Goal: Register for event/course

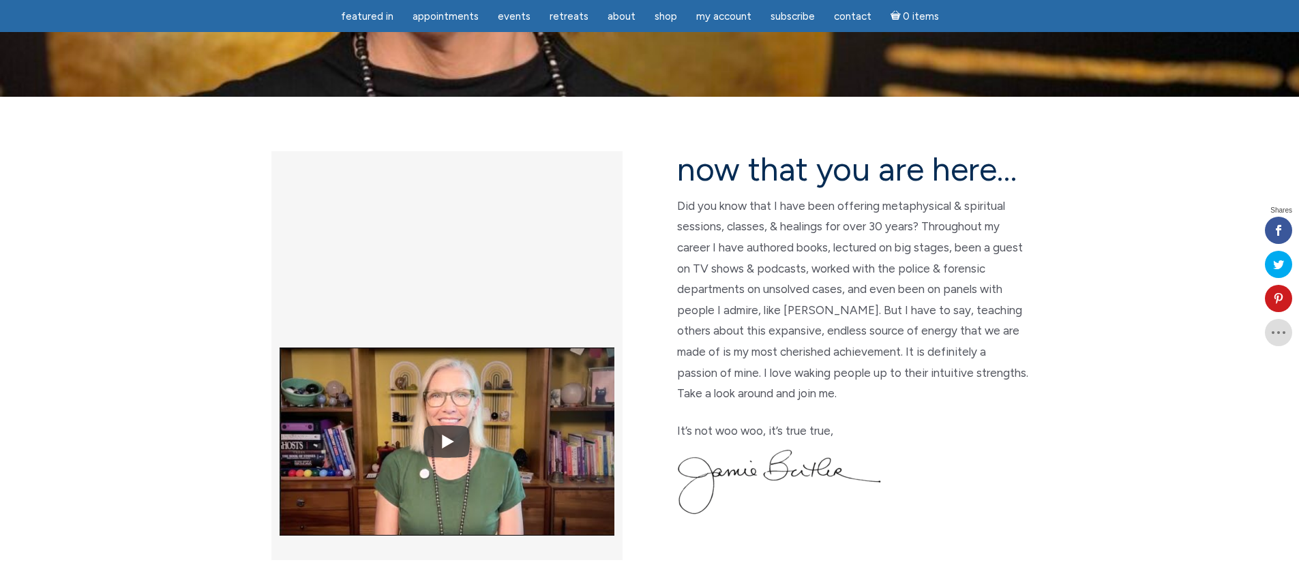
scroll to position [273, 0]
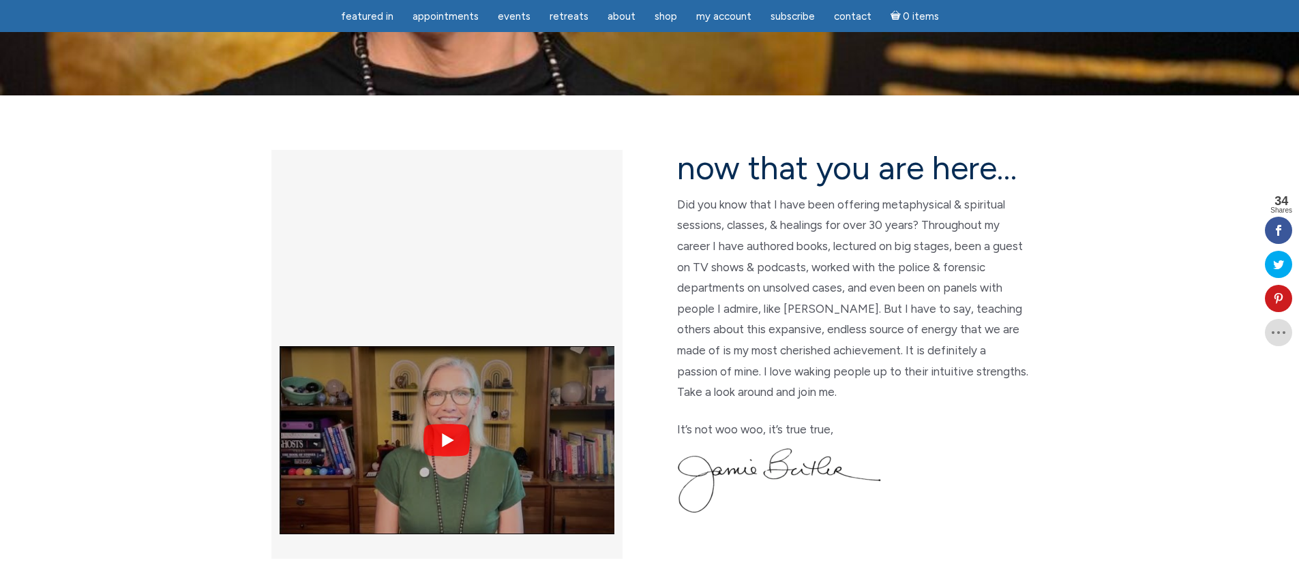
click at [445, 315] on img at bounding box center [447, 440] width 335 height 251
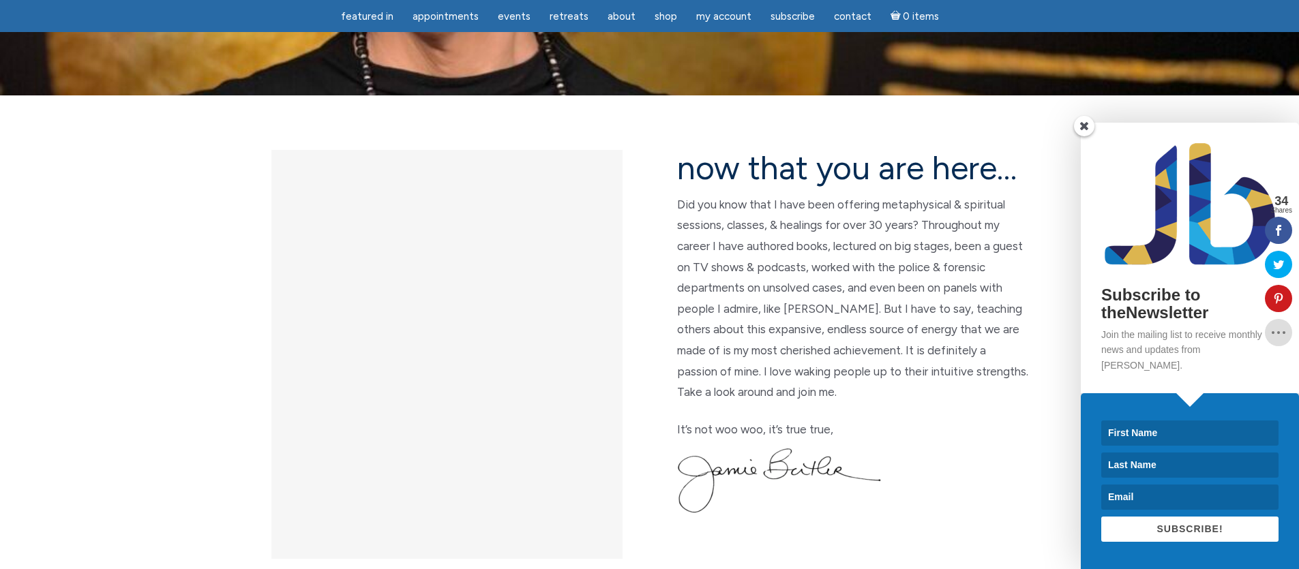
click at [1089, 136] on span at bounding box center [1084, 126] width 20 height 20
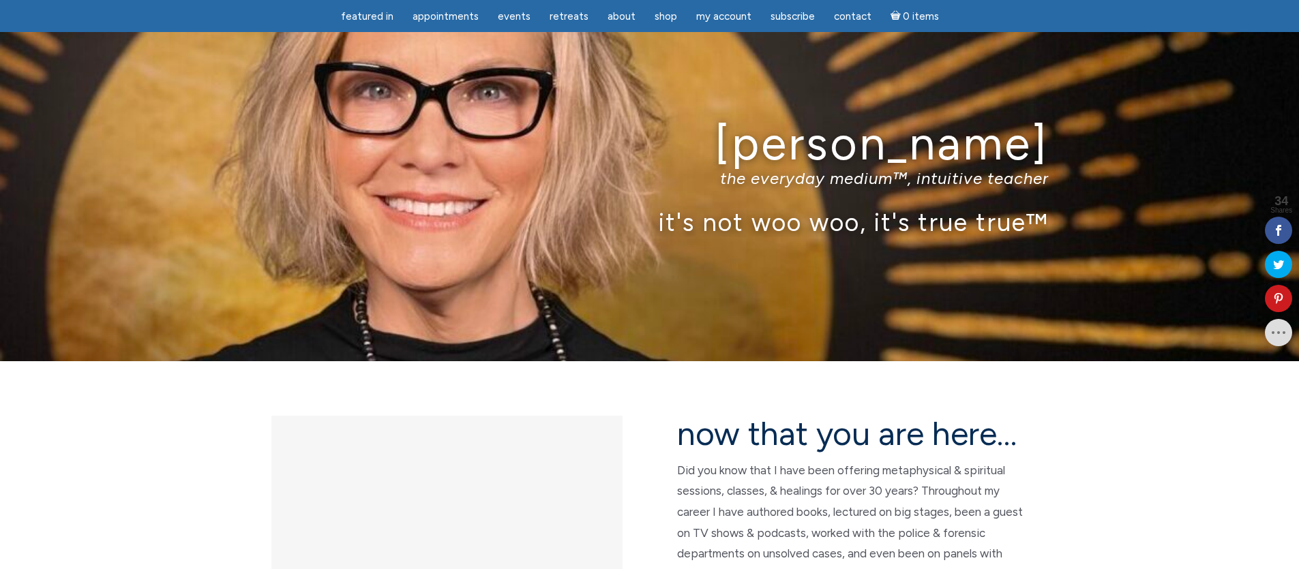
scroll to position [0, 0]
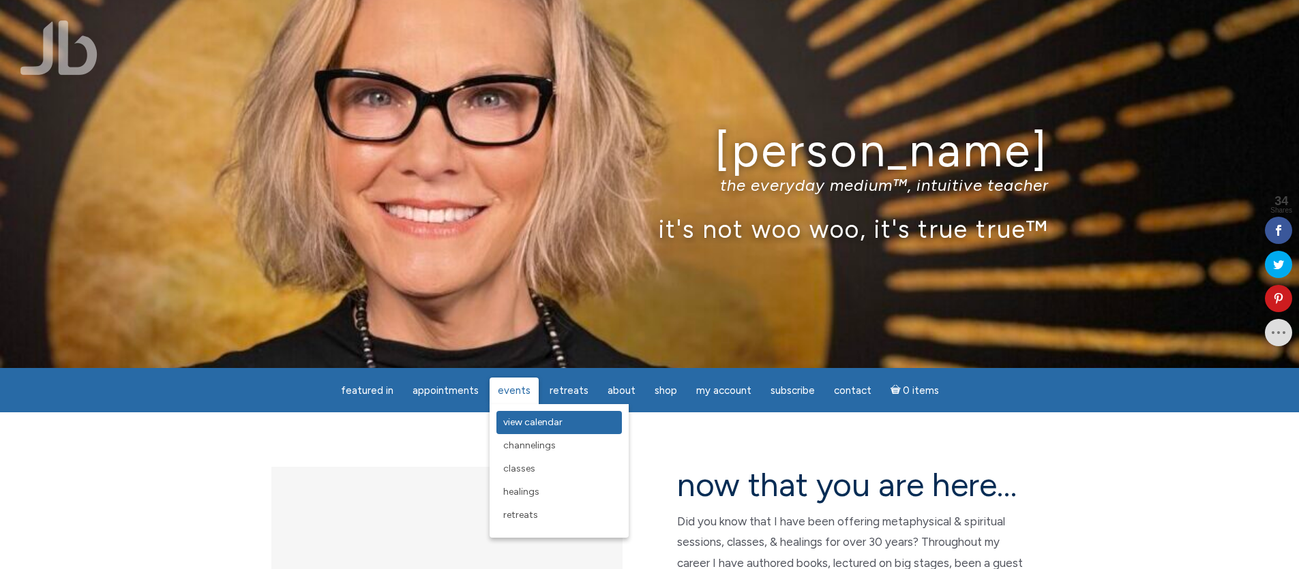
click at [529, 421] on span "View Calendar" at bounding box center [532, 423] width 59 height 12
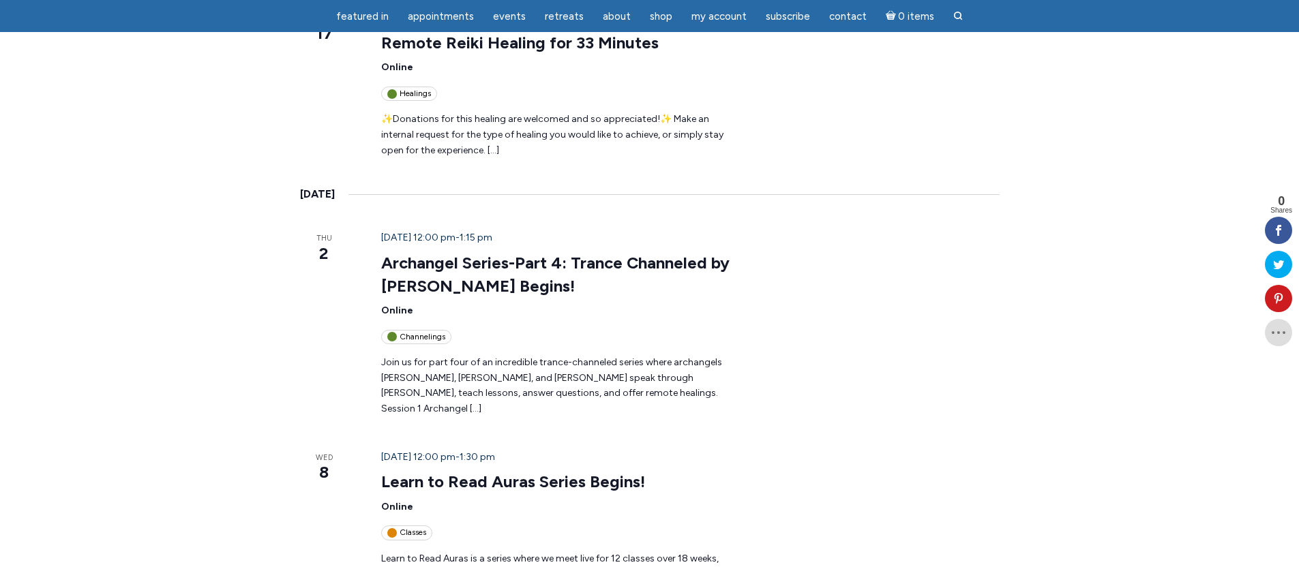
scroll to position [750, 0]
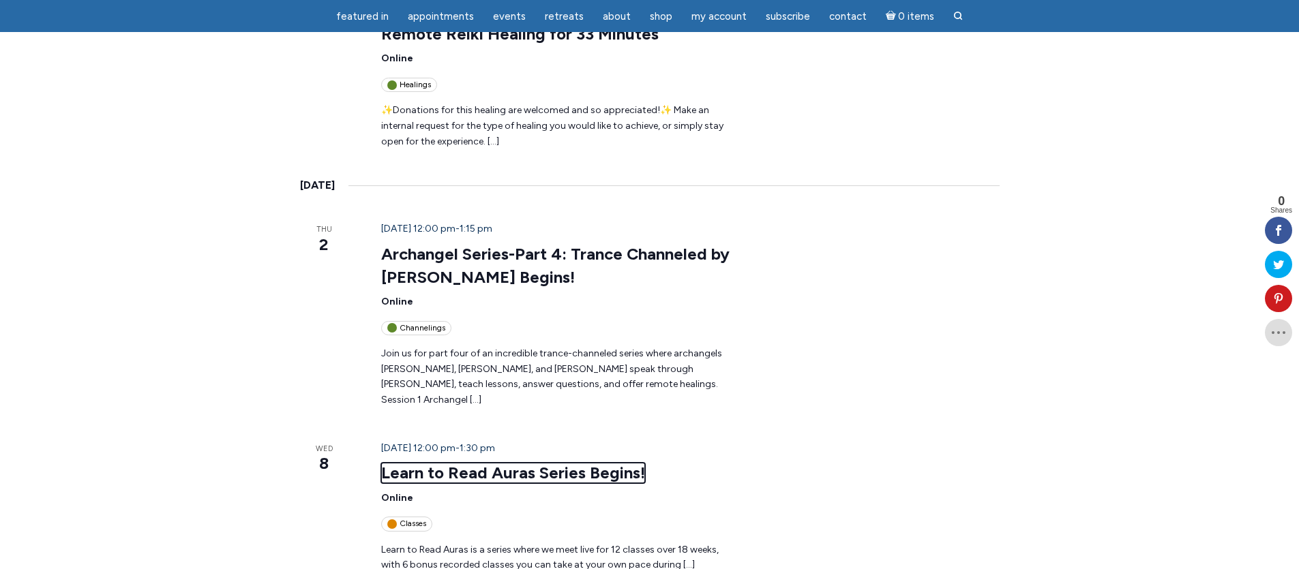
click at [381, 463] on link "Learn to Read Auras Series Begins!" at bounding box center [513, 473] width 264 height 20
